Goal: Task Accomplishment & Management: Use online tool/utility

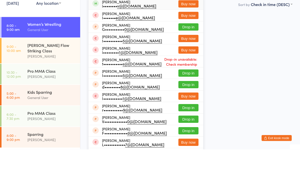
type input "[PERSON_NAME]"
click at [120, 33] on div "i•••••••• v@[DOMAIN_NAME]" at bounding box center [129, 35] width 54 height 4
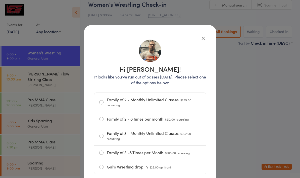
click at [203, 33] on div "Hi [PERSON_NAME]! It looks like you've run out of passes [DATE]. Please select …" at bounding box center [150, 112] width 132 height 174
click at [206, 36] on icon "button" at bounding box center [204, 38] width 6 height 6
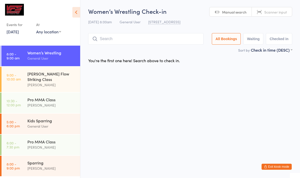
click at [59, 75] on div "[PERSON_NAME] Flow Striking Class" at bounding box center [51, 76] width 48 height 11
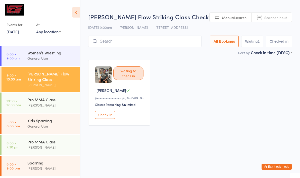
click at [135, 41] on input "search" at bounding box center [144, 42] width 113 height 12
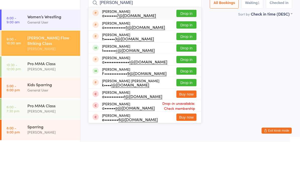
type input "[PERSON_NAME]"
click at [181, 81] on button "Drop in" at bounding box center [186, 84] width 20 height 7
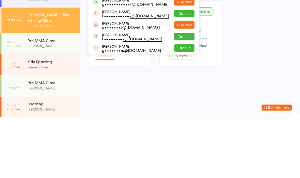
type input "Gusta"
click at [184, 92] on button "Drop in" at bounding box center [184, 95] width 20 height 7
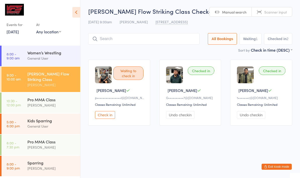
click at [179, 39] on input "search" at bounding box center [143, 39] width 111 height 12
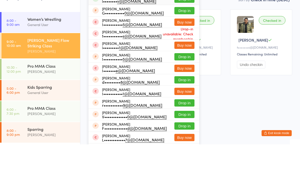
type input "[PERSON_NAME]"
click at [184, 29] on button "Drop in" at bounding box center [184, 32] width 20 height 7
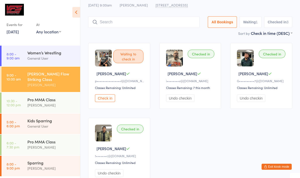
scroll to position [23, 0]
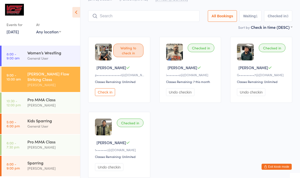
click at [61, 55] on div "Women’s Wrestling" at bounding box center [51, 53] width 48 height 6
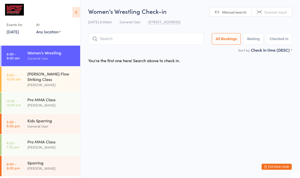
click at [51, 82] on div "[PERSON_NAME]" at bounding box center [51, 85] width 48 height 6
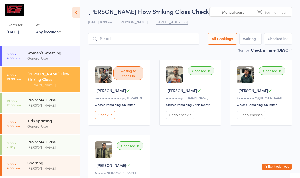
click at [164, 35] on input "search" at bounding box center [143, 39] width 111 height 12
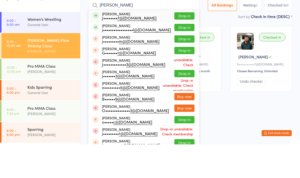
type input "[PERSON_NAME]"
click at [180, 58] on button "Drop in" at bounding box center [184, 61] width 20 height 7
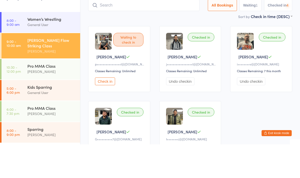
click at [224, 47] on div "Sort by Check in time (DESC) First name (ASC) First name (DESC) Last name (ASC)…" at bounding box center [190, 50] width 204 height 6
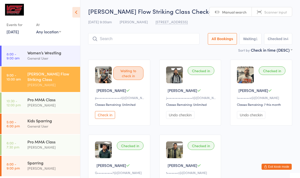
click at [120, 39] on input "search" at bounding box center [143, 39] width 111 height 12
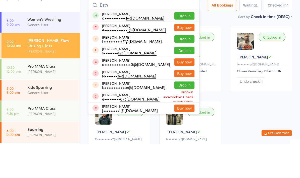
type input "Esth"
click at [180, 46] on button "Drop in" at bounding box center [184, 49] width 20 height 7
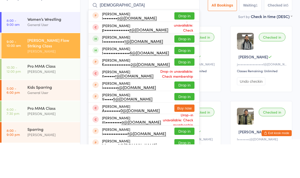
type input "[DEMOGRAPHIC_DATA]"
click at [119, 69] on div "[PERSON_NAME] I•••••••••••• 1@[DOMAIN_NAME]" at bounding box center [132, 73] width 61 height 8
